Goal: Check status

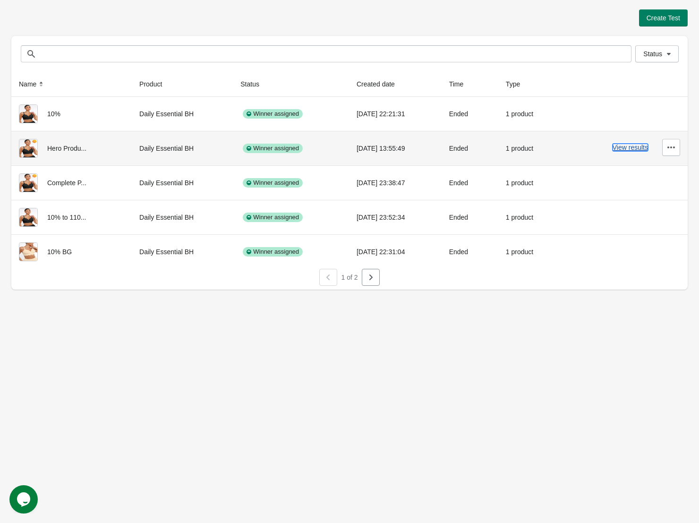
click at [631, 148] on button "View results" at bounding box center [630, 148] width 35 height 8
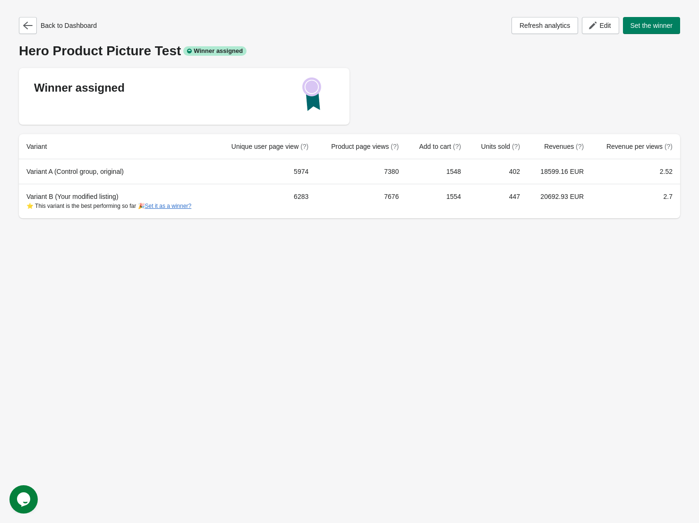
drag, startPoint x: 110, startPoint y: 86, endPoint x: 161, endPoint y: 86, distance: 51.0
click at [159, 86] on div "Winner assigned" at bounding box center [184, 96] width 331 height 57
drag, startPoint x: 166, startPoint y: 86, endPoint x: 217, endPoint y: 84, distance: 51.5
click at [168, 86] on div "Winner assigned" at bounding box center [184, 96] width 331 height 57
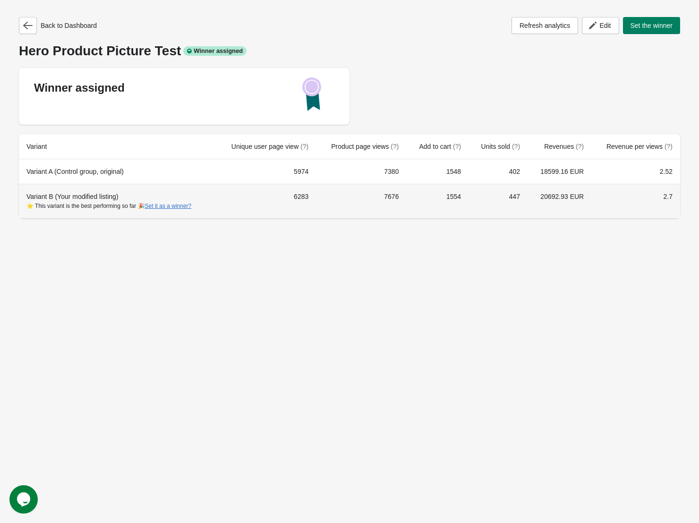
click at [98, 193] on div "Variant B (Your modified listing) ⭐ This variant is the best performing so far …" at bounding box center [116, 201] width 181 height 19
click at [109, 257] on div "Back to Dashboard Refresh analytics Edit Set the winner Hero Product Picture Te…" at bounding box center [349, 261] width 699 height 523
drag, startPoint x: 665, startPoint y: 197, endPoint x: 675, endPoint y: 201, distance: 10.4
click at [671, 198] on td "2.7" at bounding box center [635, 201] width 89 height 34
